Goal: Find contact information: Find contact information

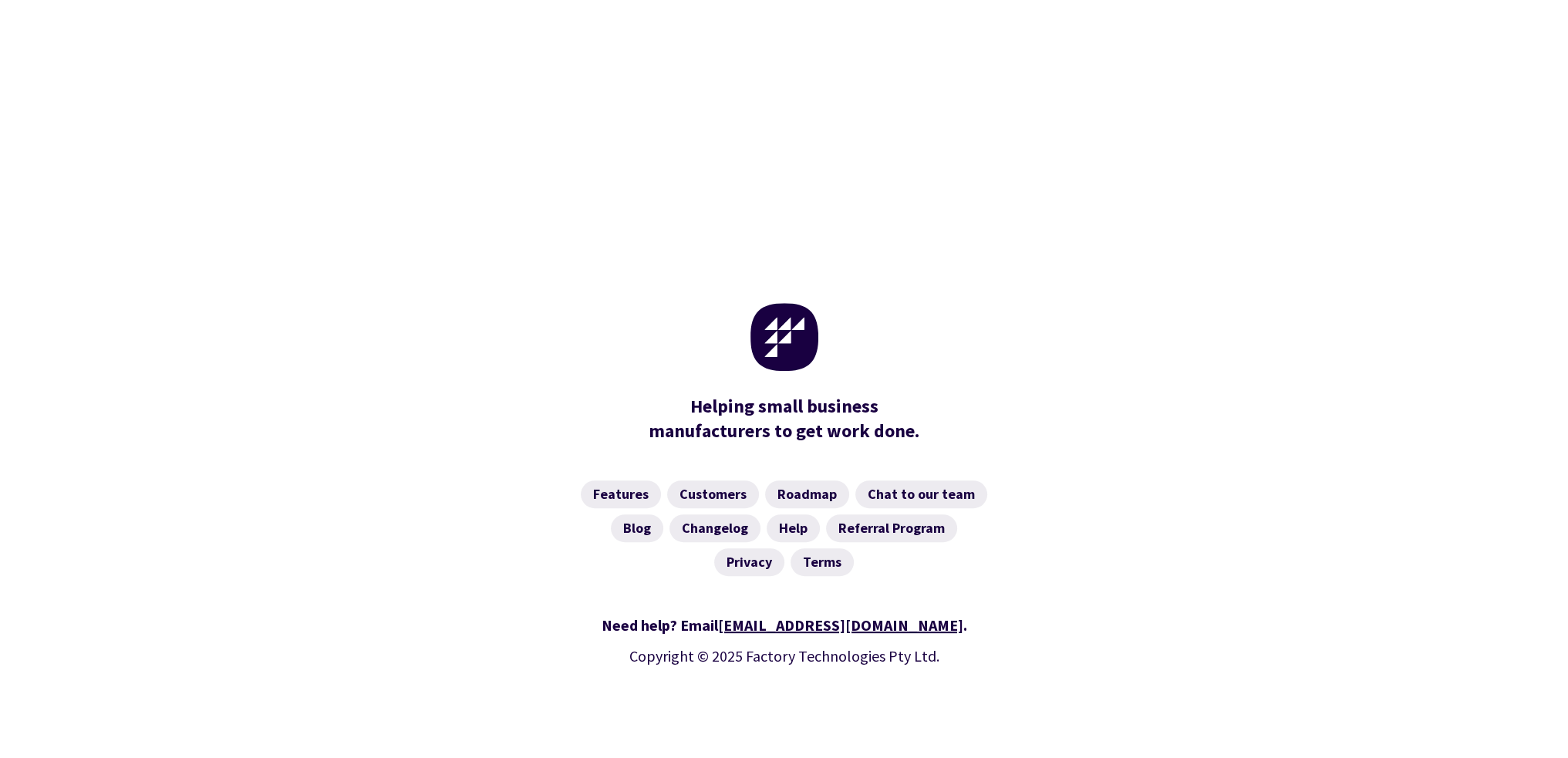
scroll to position [704, 0]
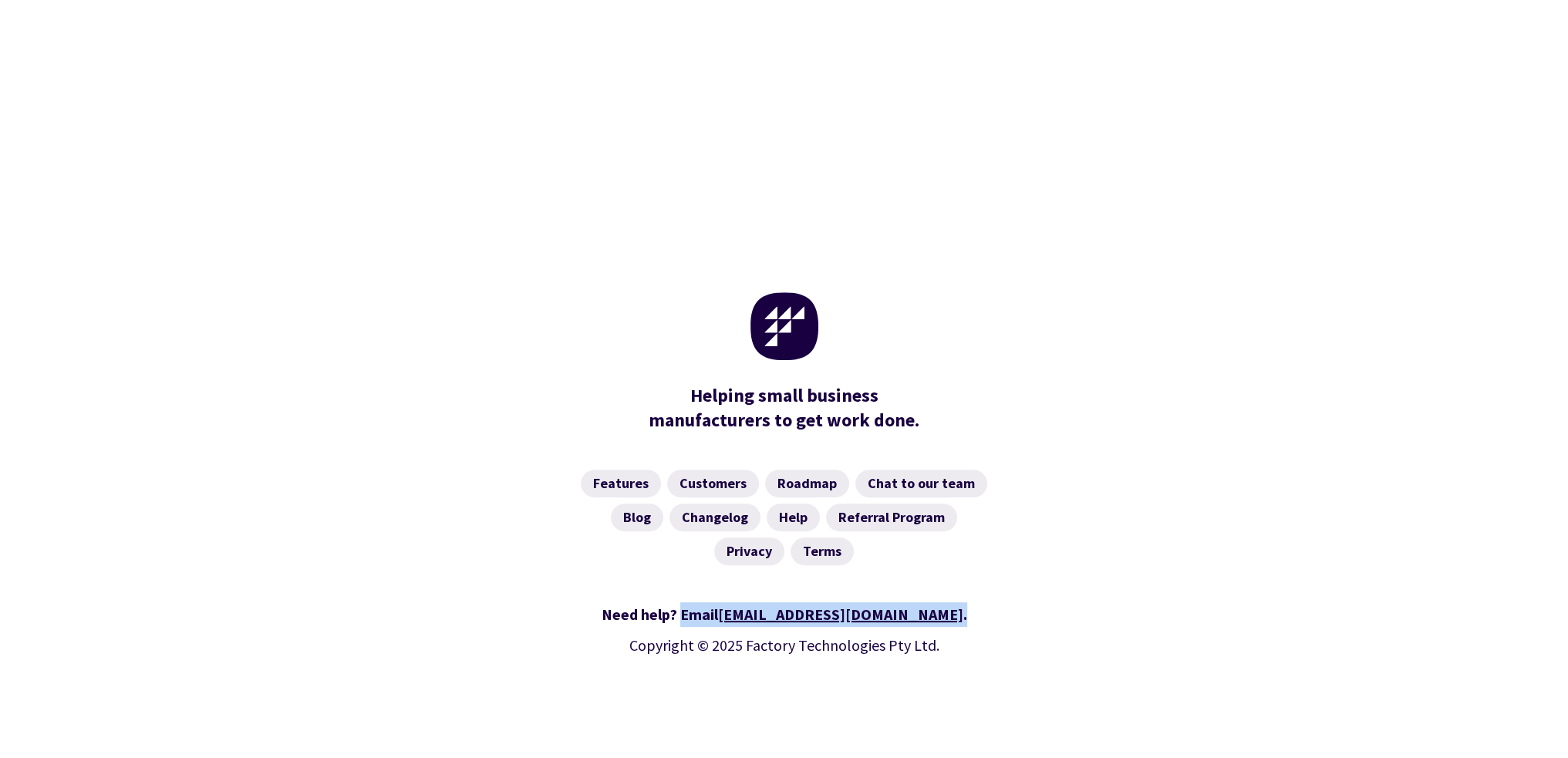
drag, startPoint x: 913, startPoint y: 616, endPoint x: 738, endPoint y: 617, distance: 175.0
click at [738, 617] on div "Need help? Email [EMAIL_ADDRESS][DOMAIN_NAME] ." at bounding box center [784, 615] width 889 height 25
drag, startPoint x: 793, startPoint y: 621, endPoint x: 688, endPoint y: 612, distance: 105.4
click at [688, 611] on div "Need help? Email hello@factory.app ." at bounding box center [784, 615] width 889 height 25
drag, startPoint x: 906, startPoint y: 619, endPoint x: 777, endPoint y: 624, distance: 129.1
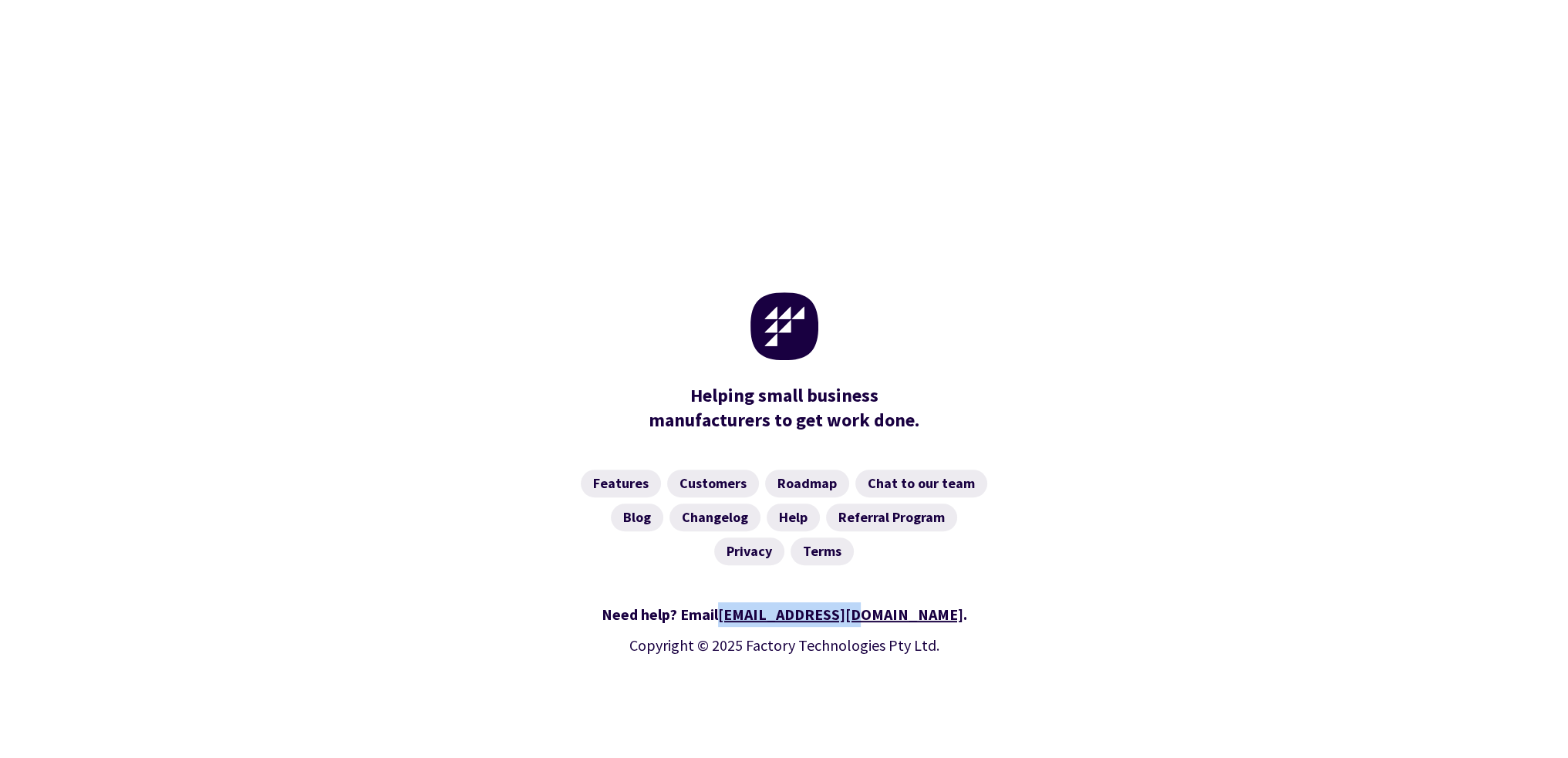
click at [777, 624] on div "Need help? Email hello@factory.app ." at bounding box center [784, 615] width 889 height 25
copy link "hello@factory.app"
